Goal: Task Accomplishment & Management: Use online tool/utility

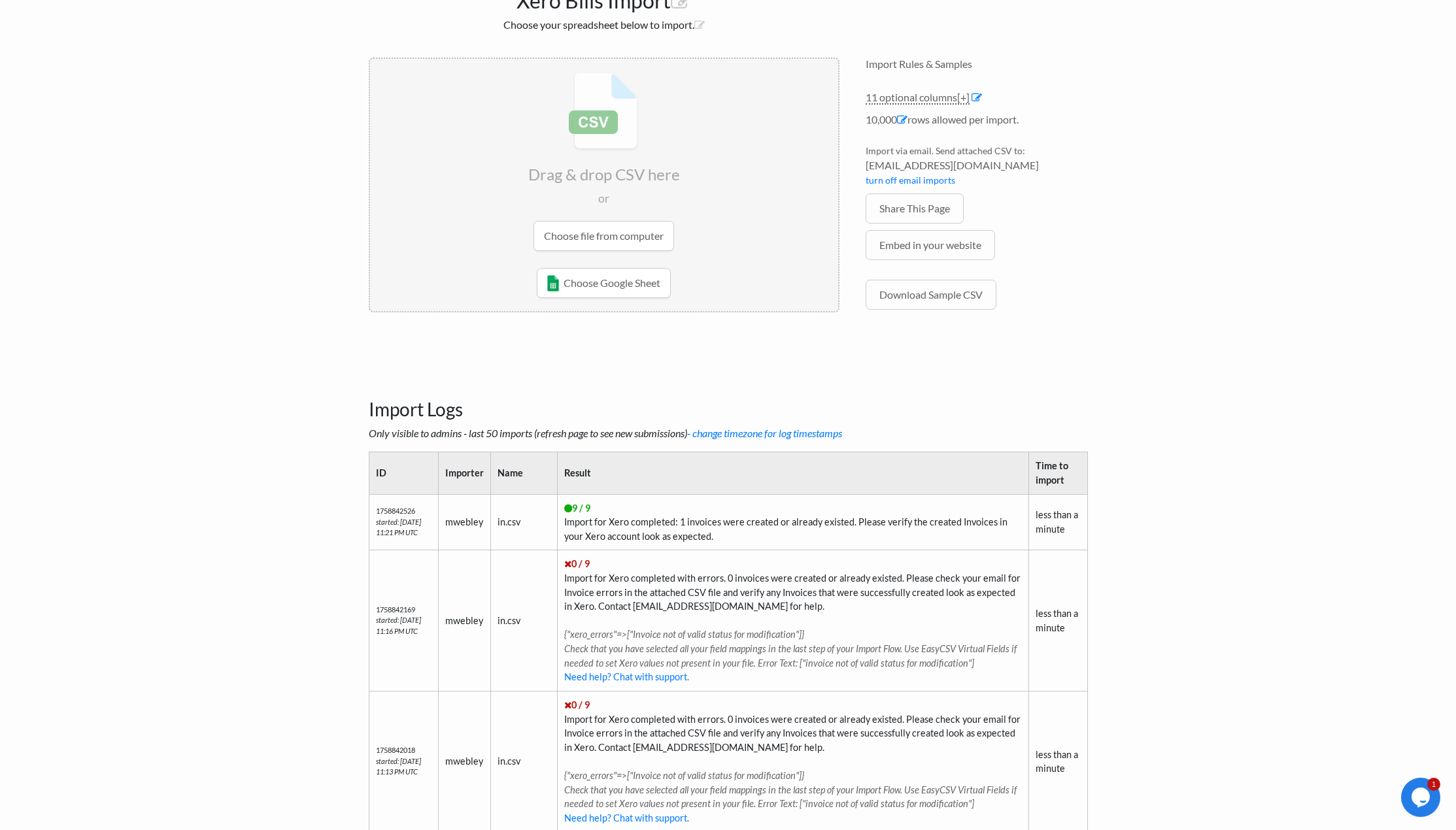
scroll to position [305, 0]
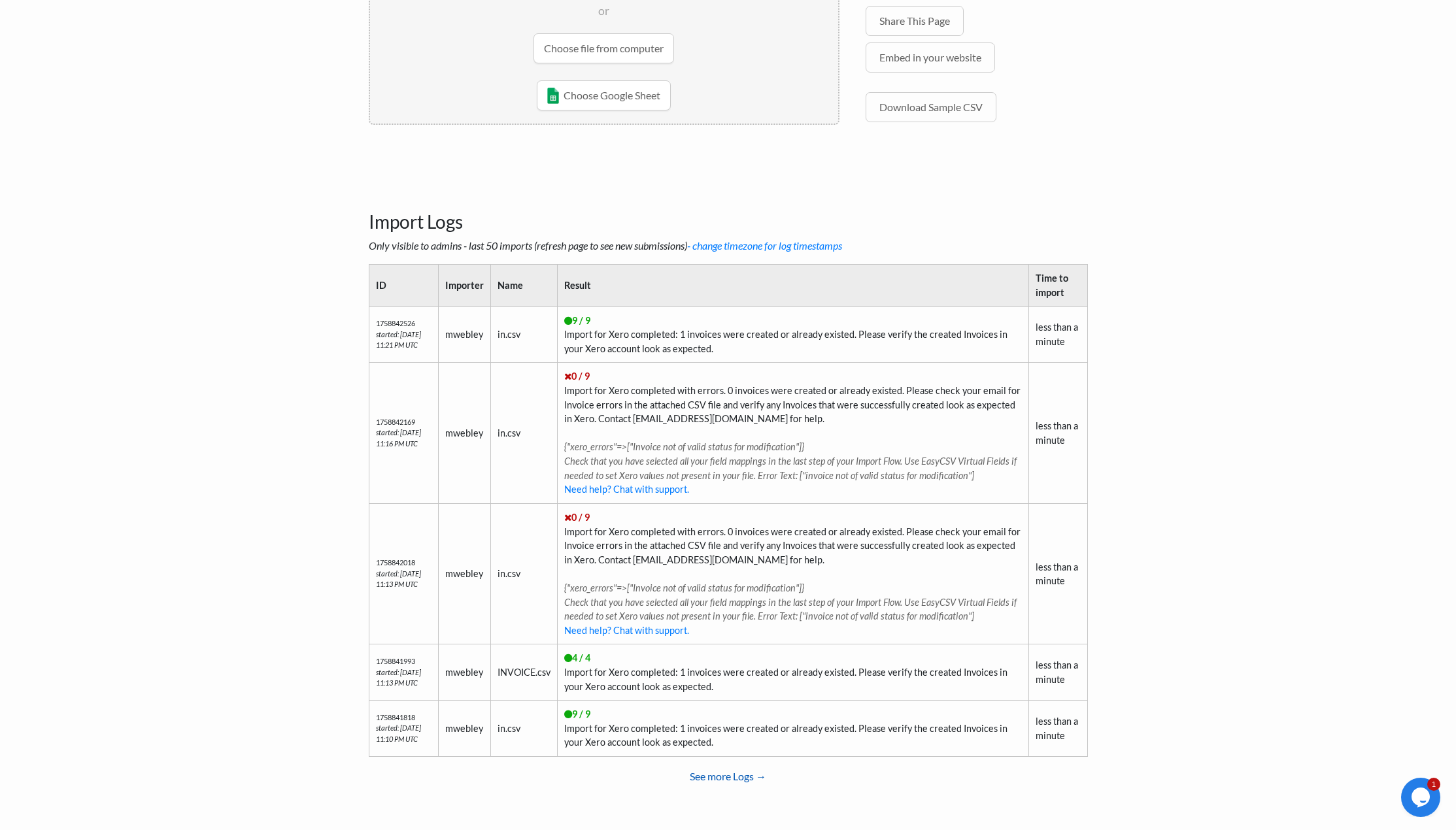
click at [705, 776] on link "See more Logs →" at bounding box center [728, 775] width 719 height 26
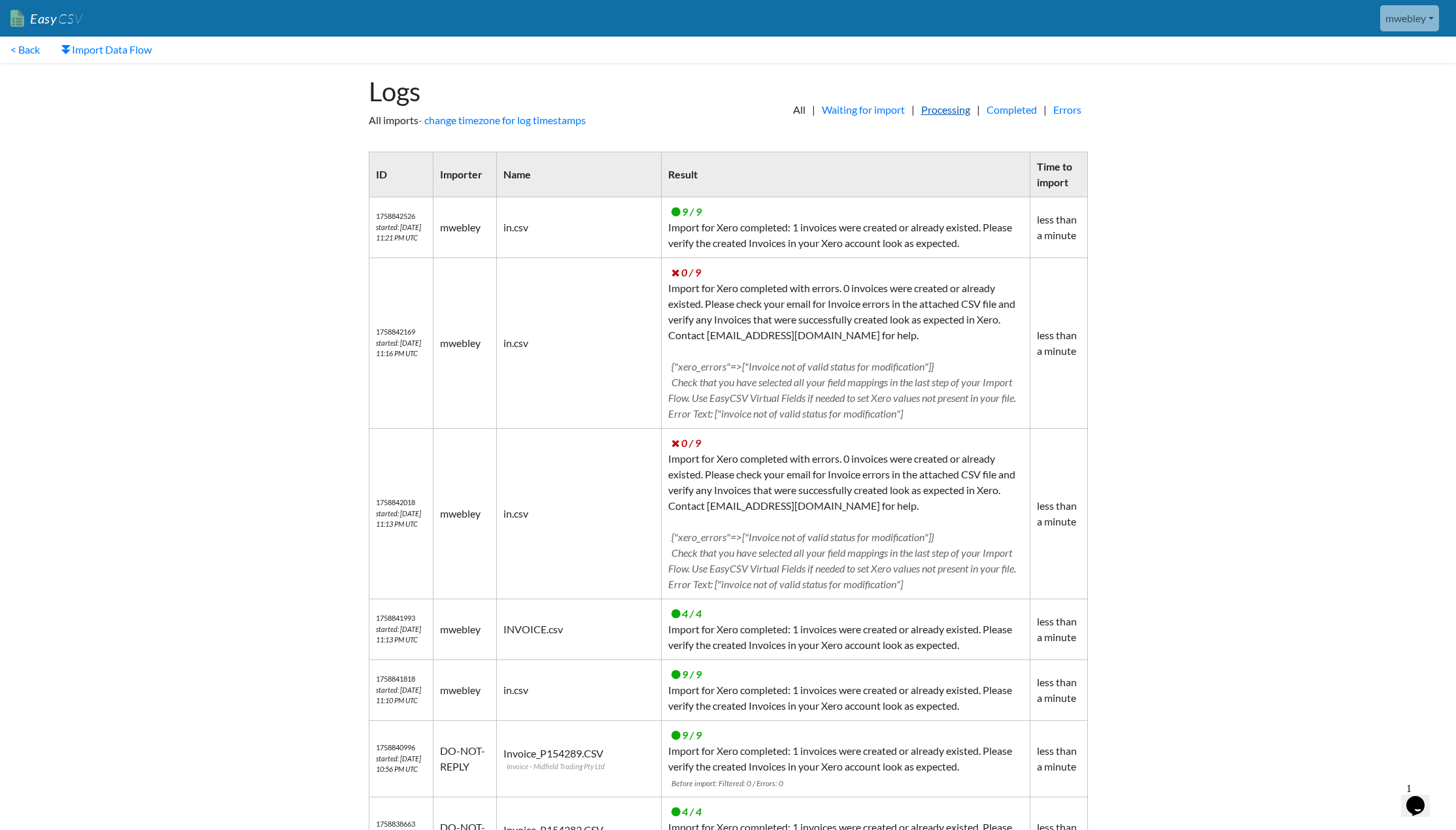
click at [939, 115] on link "Processing" at bounding box center [945, 110] width 62 height 15
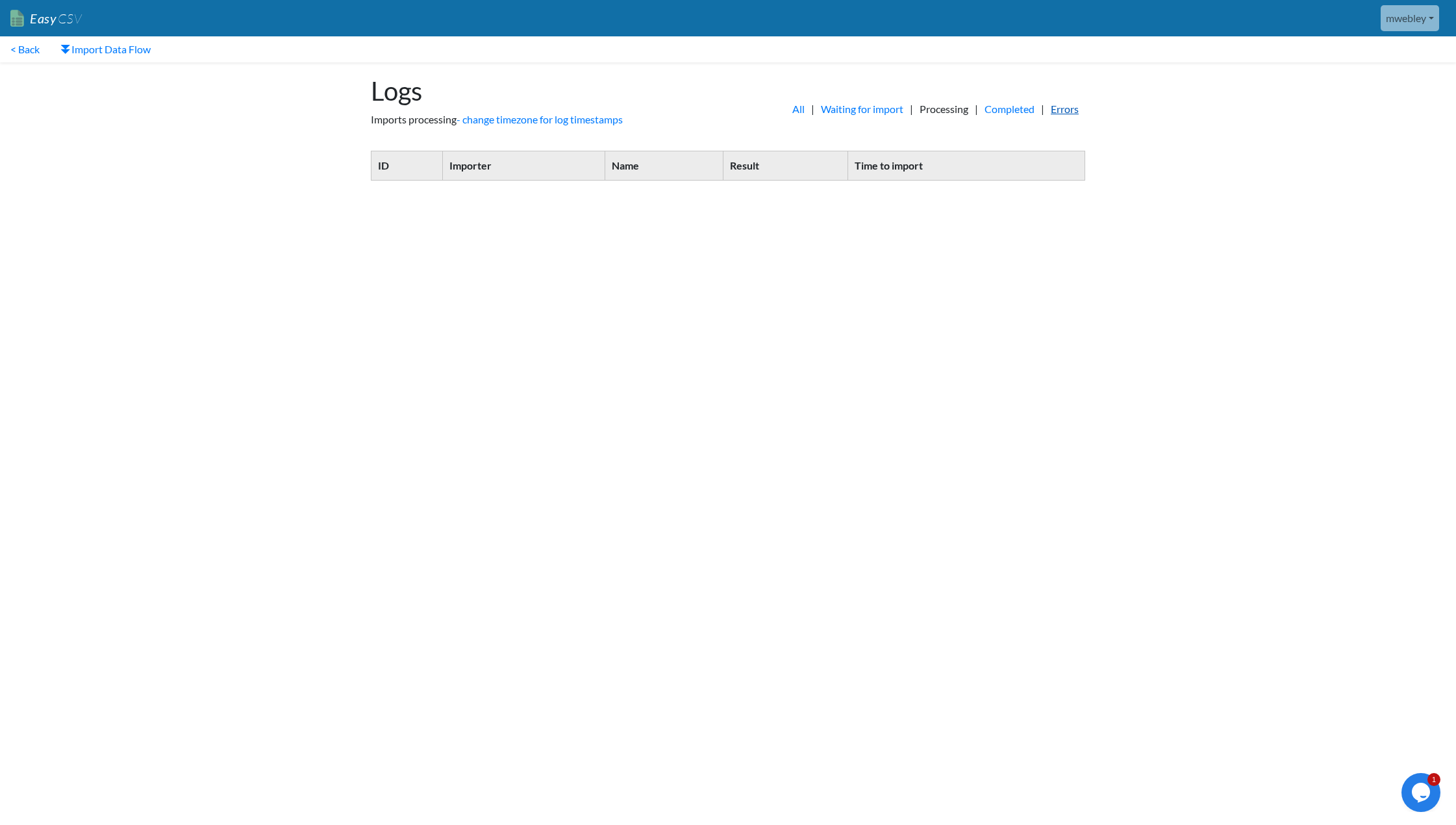
click at [1049, 110] on link "Errors" at bounding box center [1064, 109] width 41 height 15
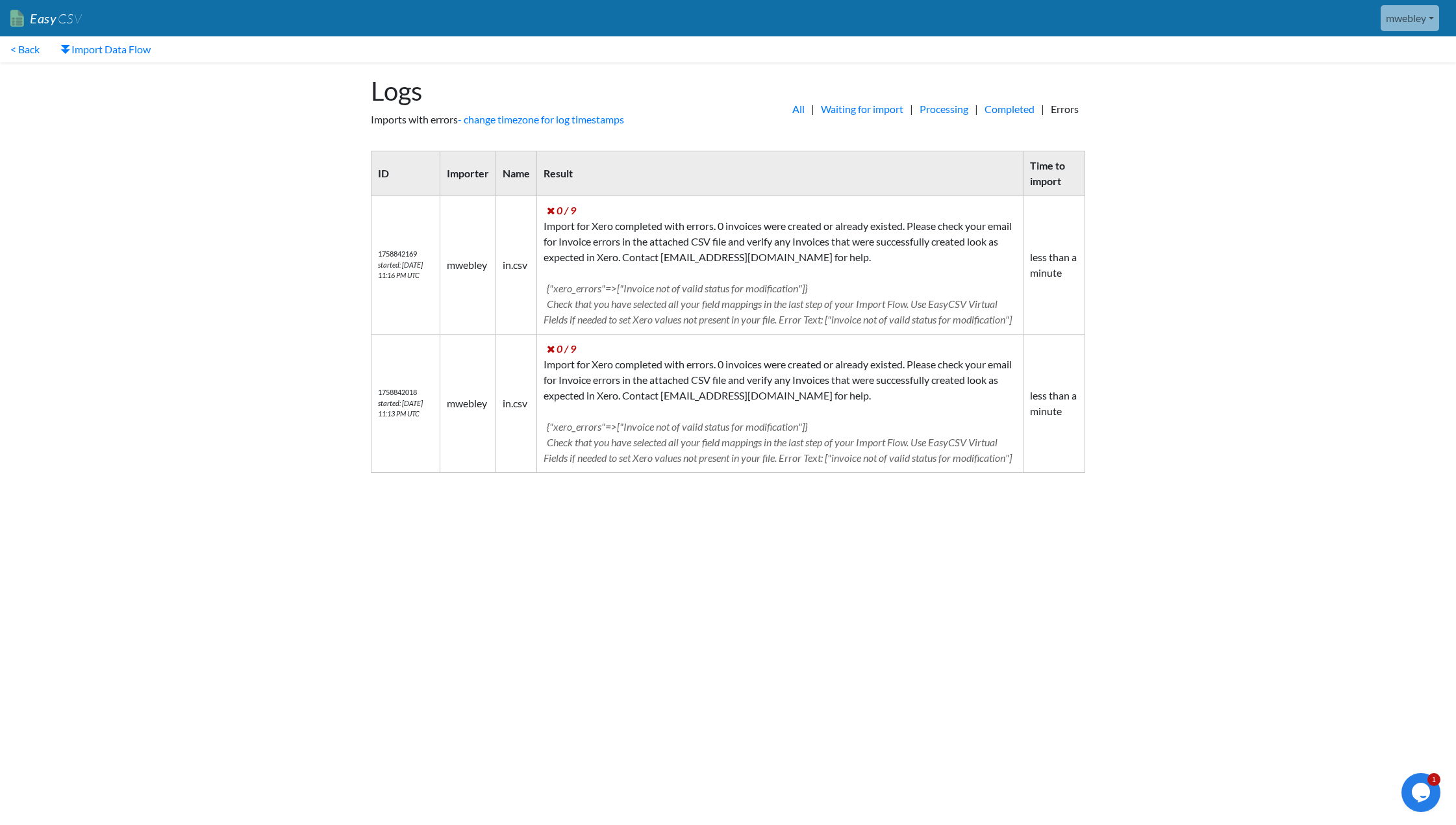
click at [1019, 109] on link "Completed" at bounding box center [1009, 109] width 63 height 15
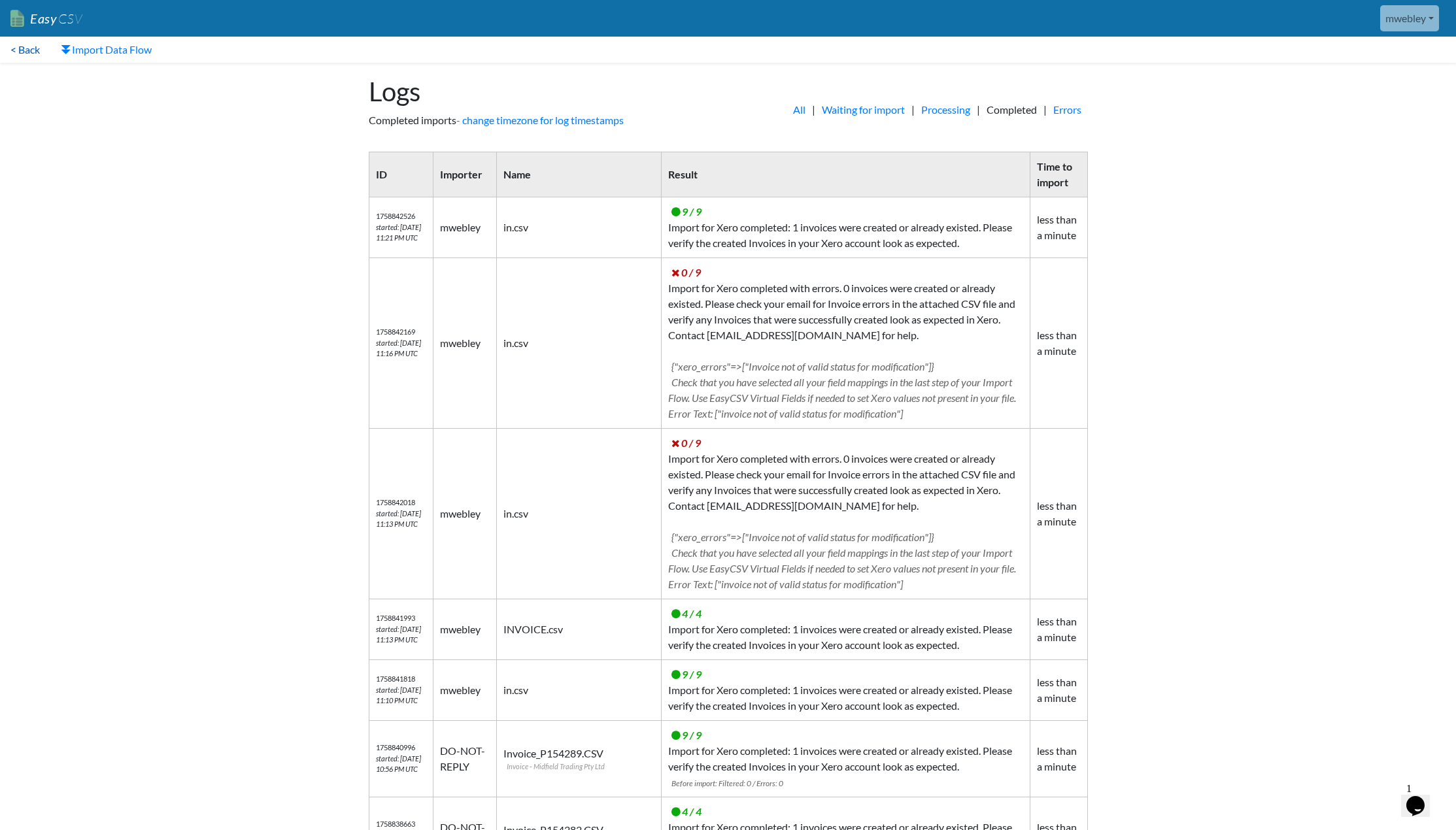
click at [31, 50] on link "< Back" at bounding box center [25, 49] width 51 height 26
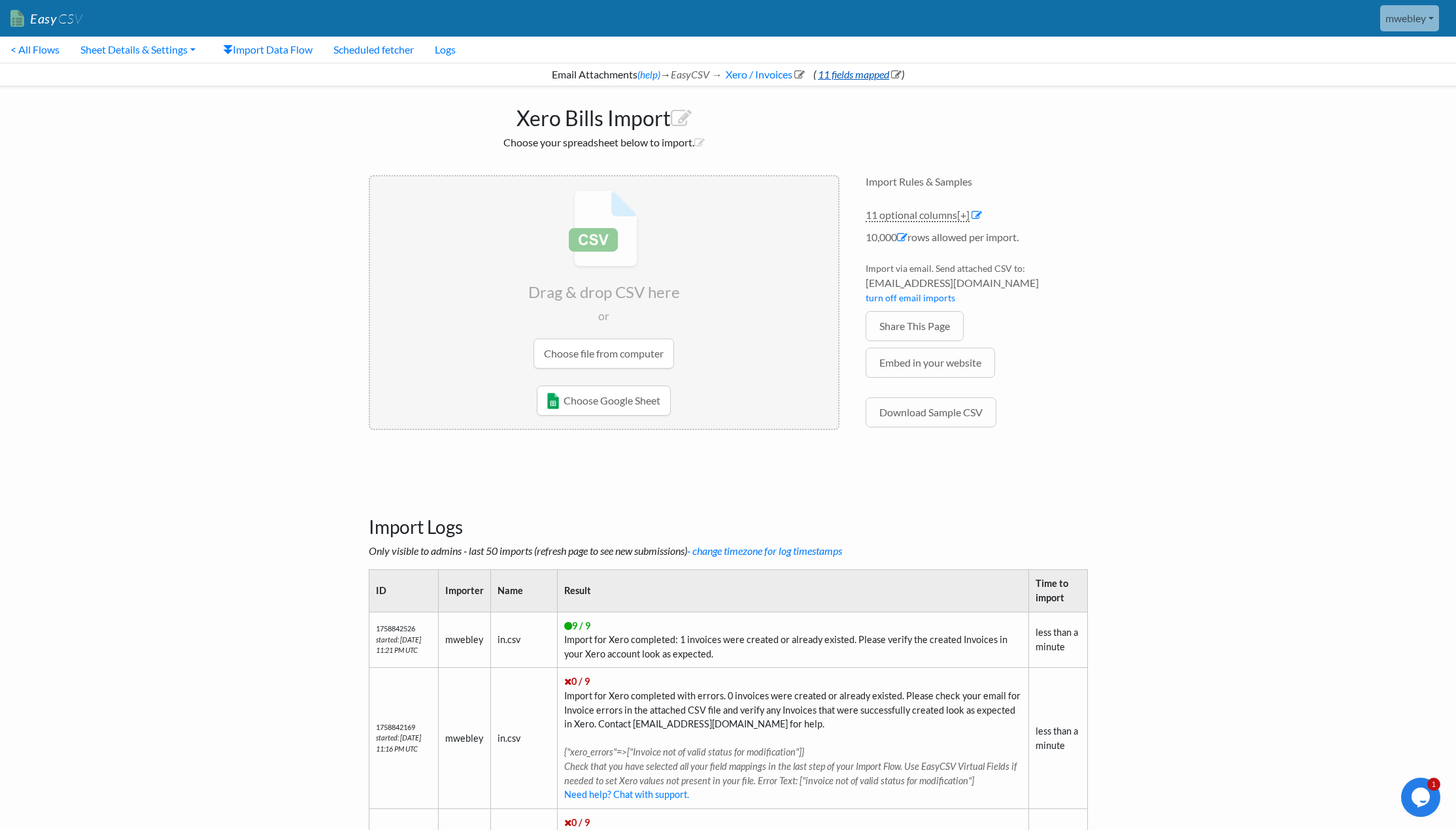
click at [875, 73] on link "11 fields mapped" at bounding box center [858, 74] width 85 height 12
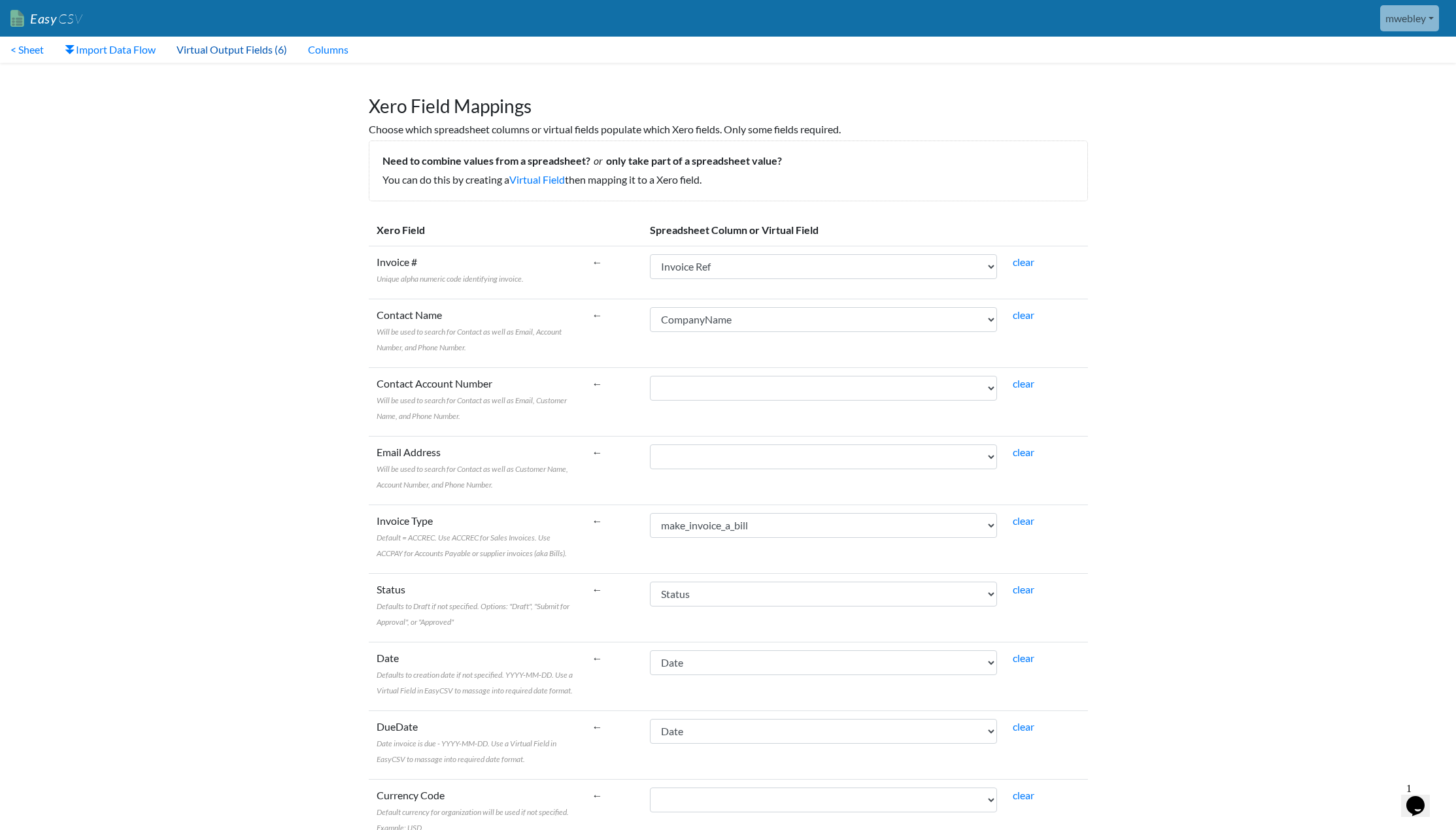
click at [232, 49] on link "Virtual Output Fields (6)" at bounding box center [231, 49] width 131 height 26
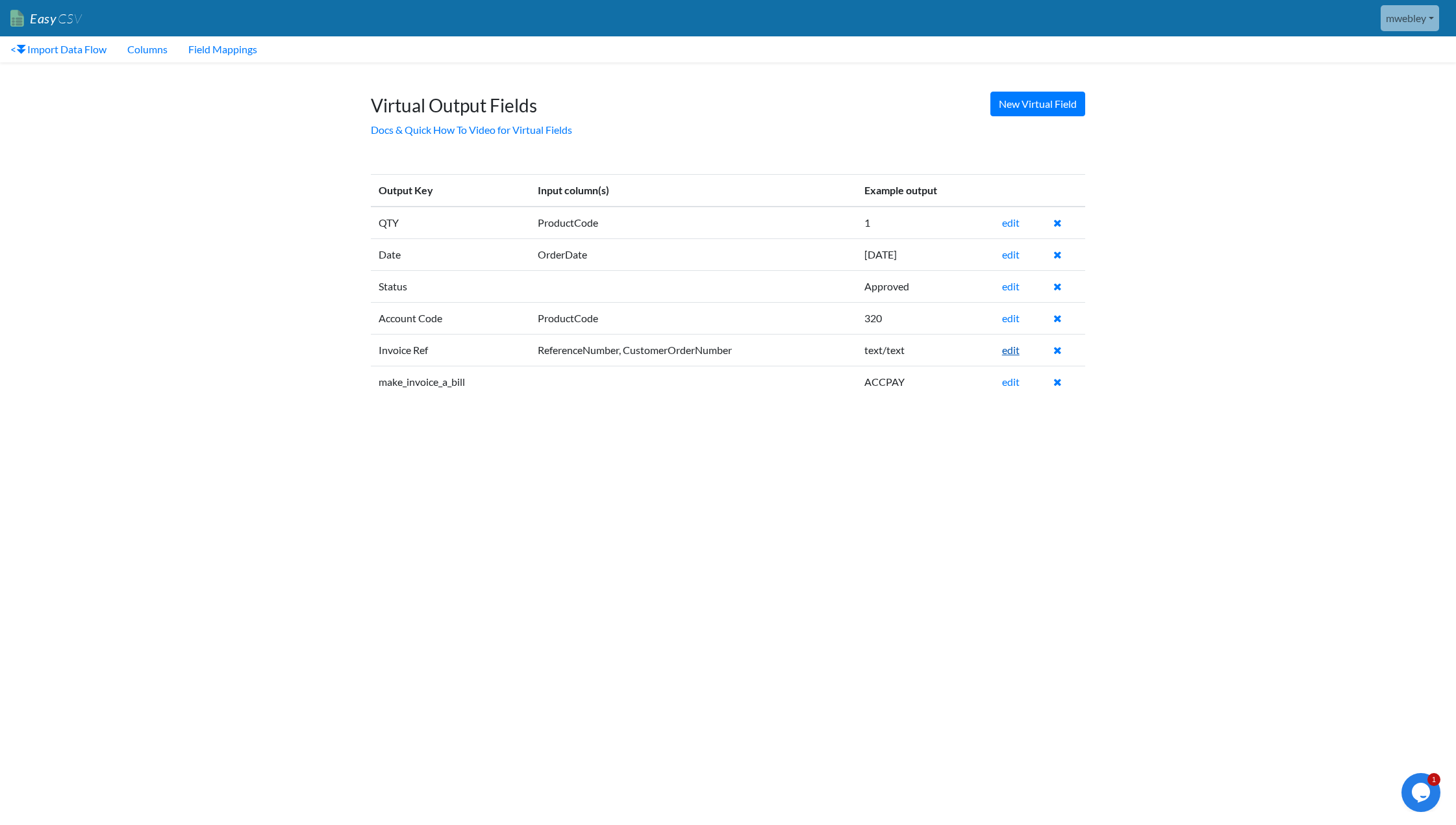
click at [1012, 351] on link "edit" at bounding box center [1010, 349] width 17 height 12
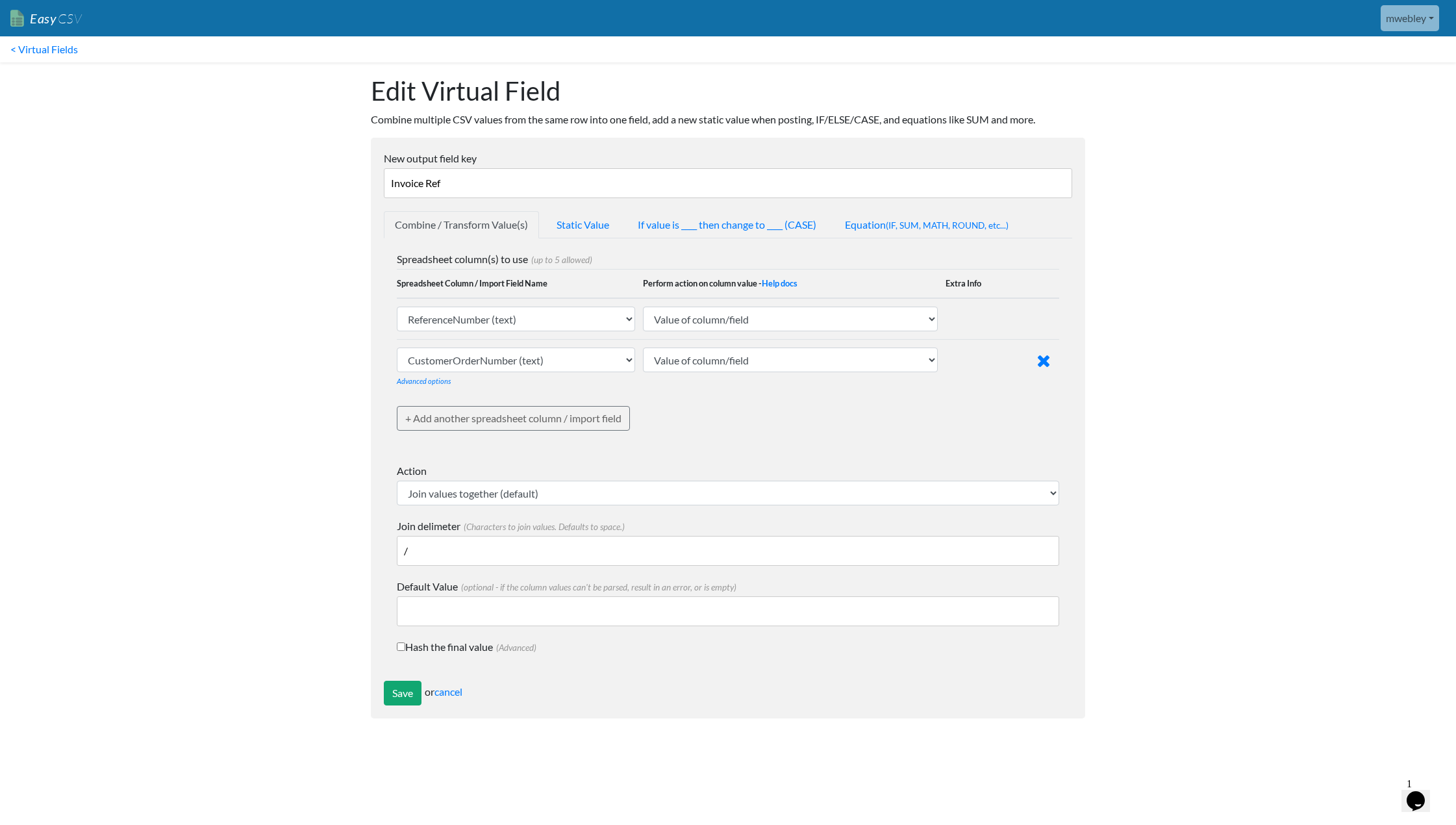
click at [404, 550] on input "/" at bounding box center [728, 550] width 662 height 29
click at [454, 551] on input "/" at bounding box center [728, 550] width 662 height 29
type input "/"
click at [404, 688] on input "Save" at bounding box center [402, 693] width 38 height 25
